Goal: Check status

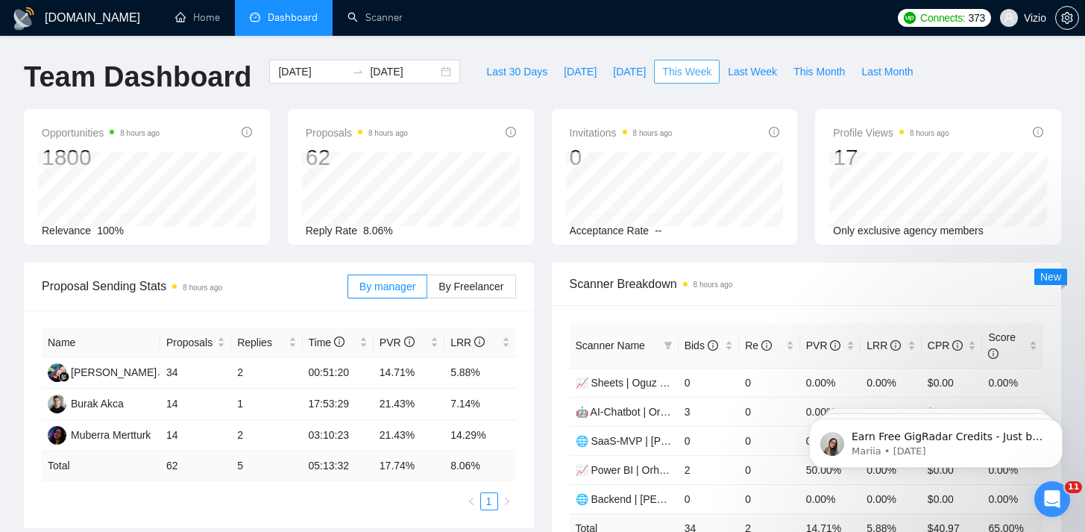
click at [697, 69] on span "This Week" at bounding box center [686, 71] width 49 height 16
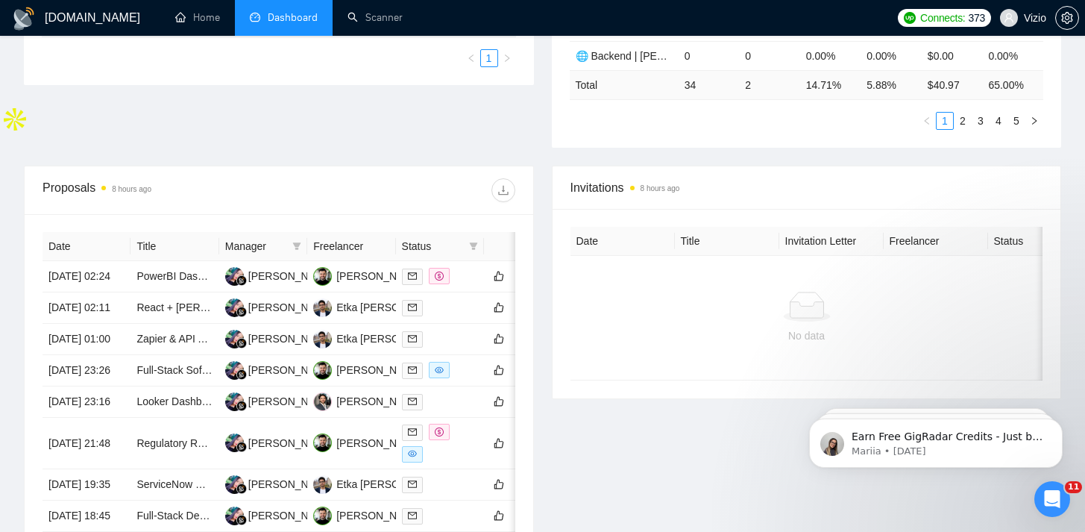
scroll to position [147, 0]
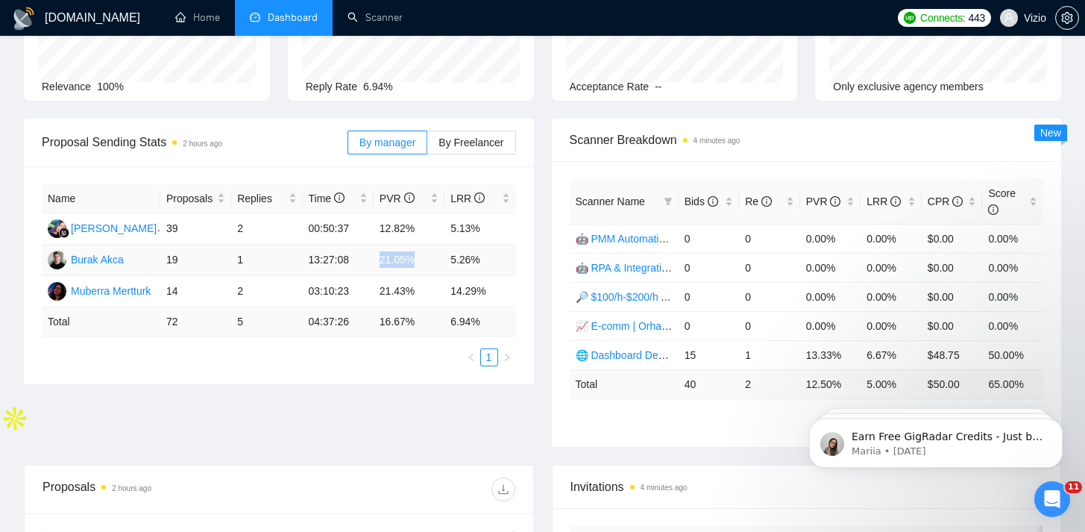
drag, startPoint x: 427, startPoint y: 255, endPoint x: 368, endPoint y: 250, distance: 59.2
click at [369, 250] on tr "Burak Akca 19 1 13:27:08 21.05% 5.26%" at bounding box center [279, 260] width 474 height 31
click at [510, 246] on td "5.26%" at bounding box center [480, 260] width 71 height 31
